Goal: Task Accomplishment & Management: Use online tool/utility

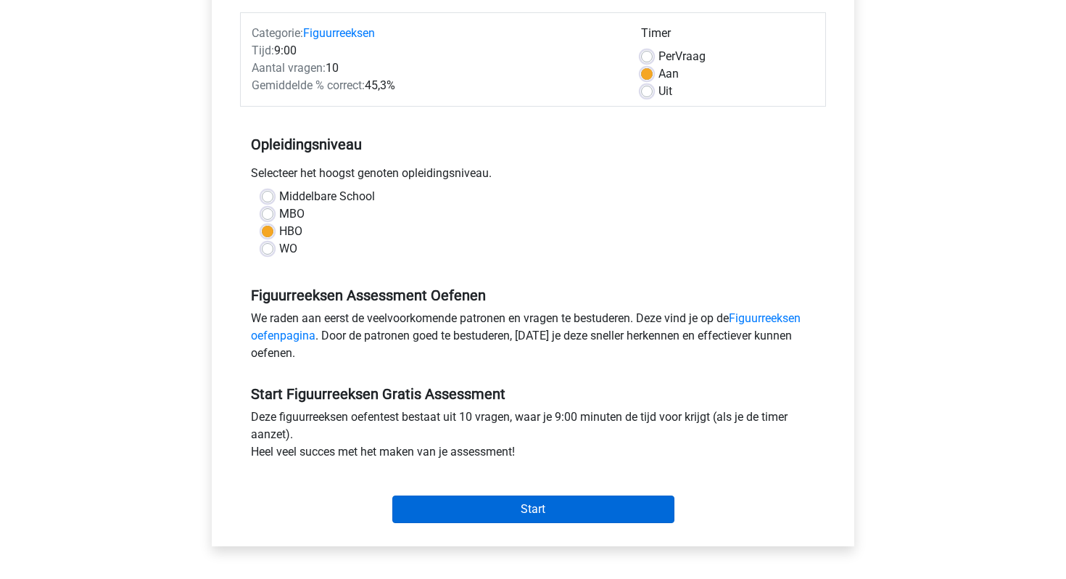
scroll to position [209, 0]
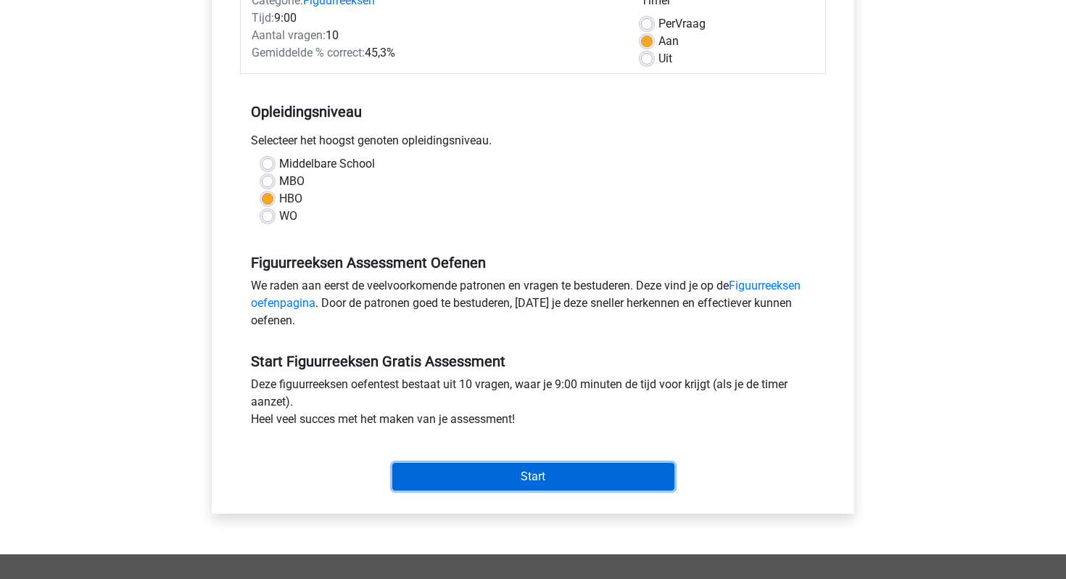
click at [474, 471] on input "Start" at bounding box center [533, 477] width 282 height 28
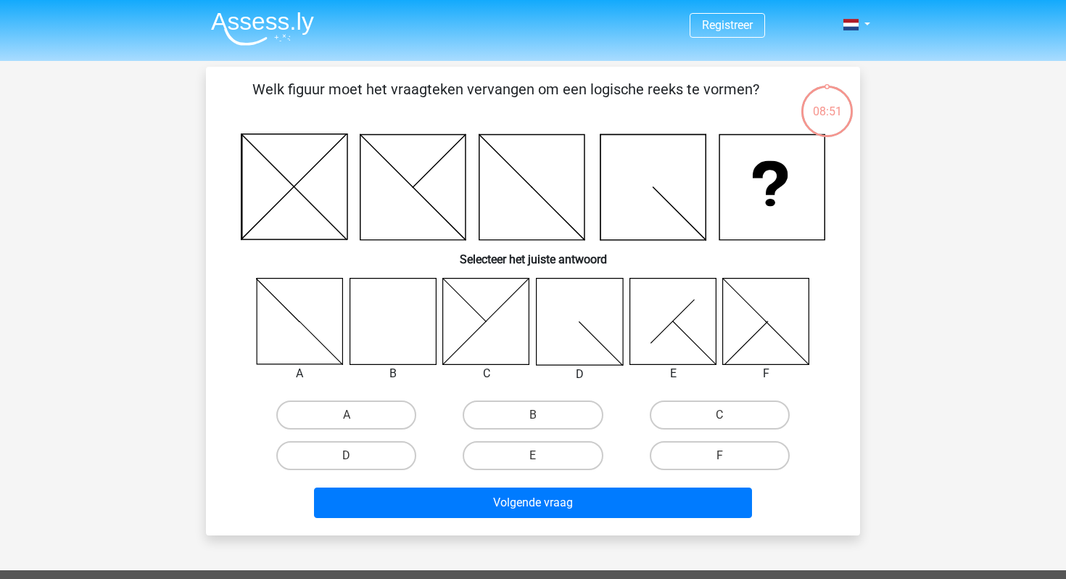
click at [421, 352] on icon at bounding box center [392, 321] width 86 height 86
click at [513, 414] on label "B" at bounding box center [533, 414] width 140 height 29
click at [533, 415] on input "B" at bounding box center [537, 419] width 9 height 9
radio input "true"
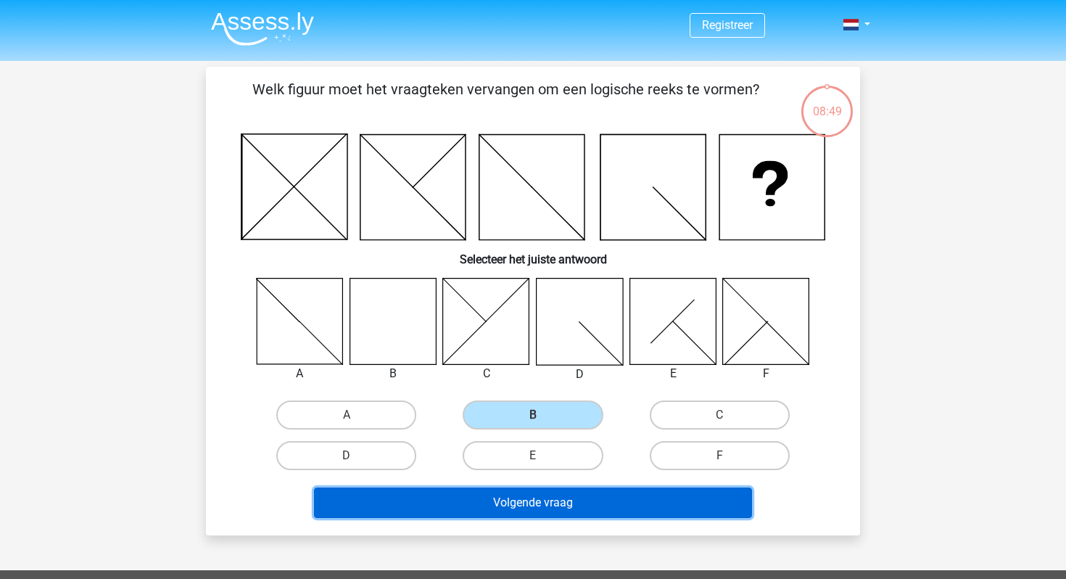
click at [512, 505] on button "Volgende vraag" at bounding box center [533, 502] width 439 height 30
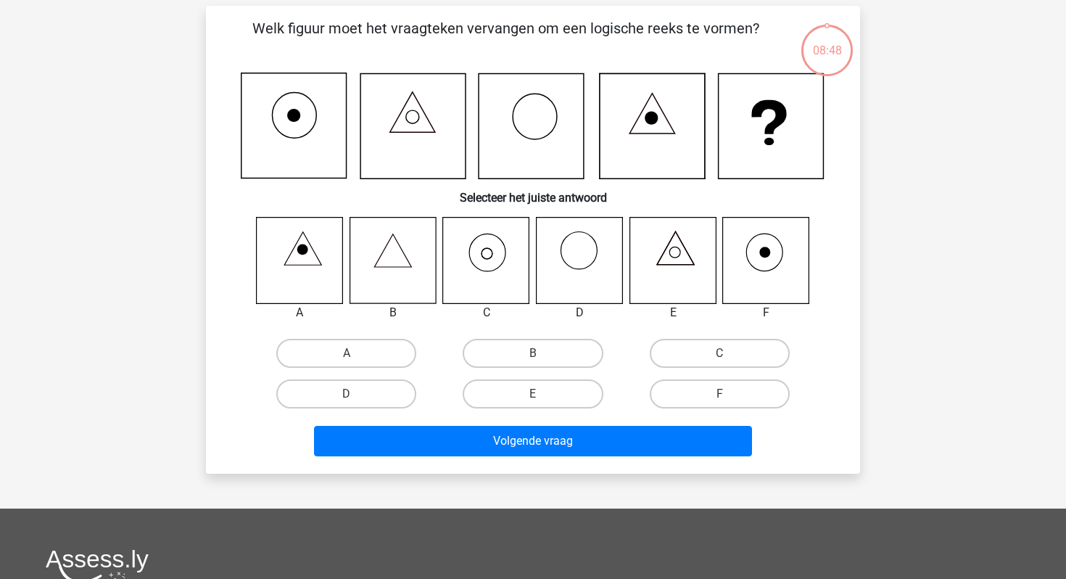
scroll to position [67, 0]
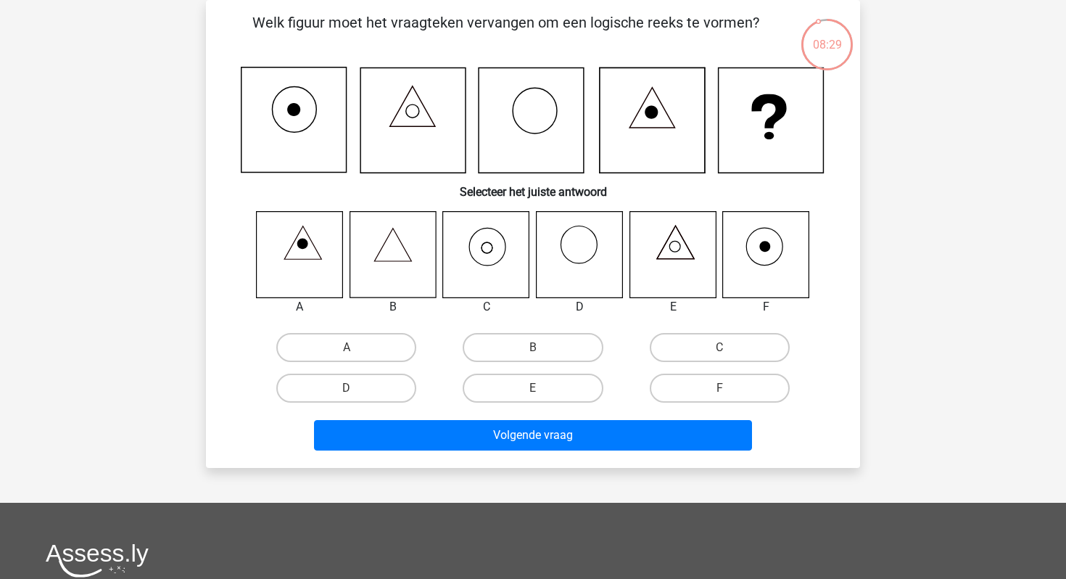
click at [513, 281] on icon at bounding box center [486, 254] width 86 height 86
click at [698, 341] on label "C" at bounding box center [720, 347] width 140 height 29
click at [719, 347] on input "C" at bounding box center [723, 351] width 9 height 9
radio input "true"
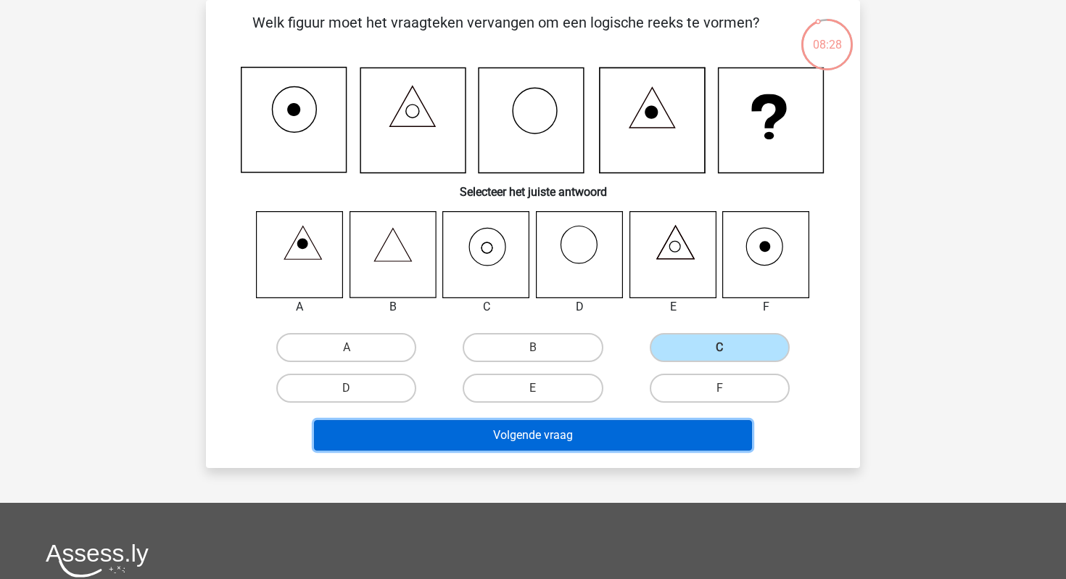
click at [646, 429] on button "Volgende vraag" at bounding box center [533, 435] width 439 height 30
